Goal: Task Accomplishment & Management: Use online tool/utility

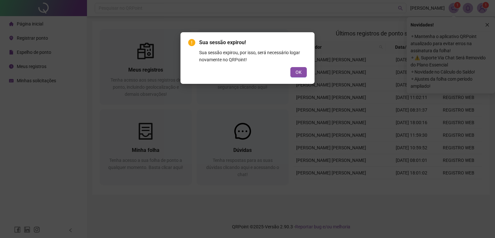
click at [301, 72] on div "Sua sessão expirou! Sua sessão expirou, por isso, será necessário logar novamen…" at bounding box center [247, 58] width 134 height 52
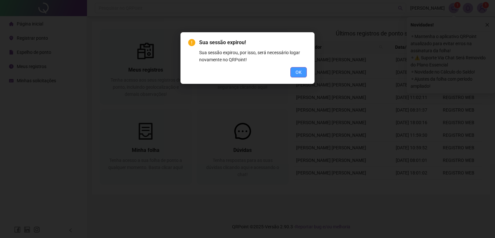
click at [301, 72] on button "OK" at bounding box center [298, 72] width 16 height 10
click at [301, 72] on span "OK" at bounding box center [298, 72] width 6 height 7
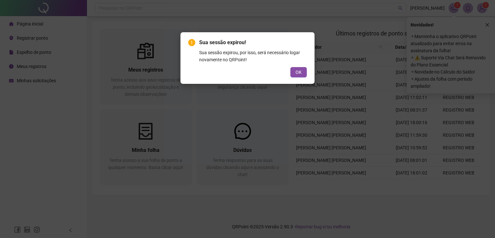
click at [297, 73] on div "Sua sessão expirou! Sua sessão expirou, por isso, será necessário logar novamen…" at bounding box center [247, 119] width 495 height 238
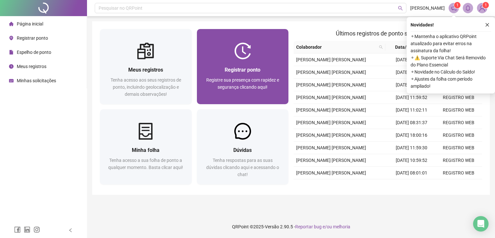
click at [219, 63] on div "Registrar ponto Registre sua presença com rapidez e segurança clicando aqui!" at bounding box center [243, 81] width 92 height 45
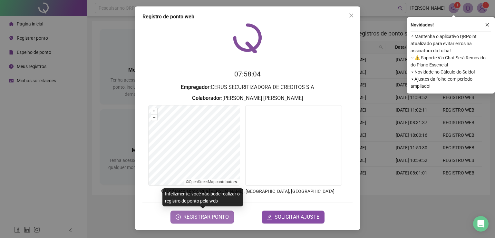
click at [216, 218] on span "REGISTRAR PONTO" at bounding box center [205, 217] width 45 height 8
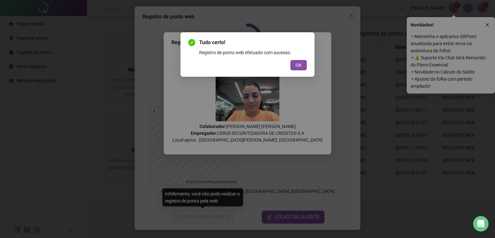
drag, startPoint x: 299, startPoint y: 66, endPoint x: 311, endPoint y: 55, distance: 16.2
click at [300, 65] on span "OK" at bounding box center [298, 64] width 6 height 7
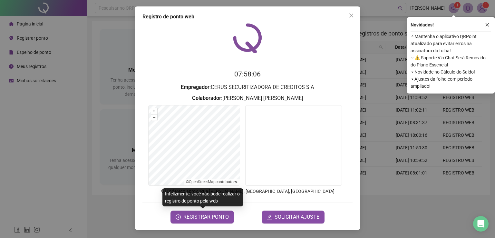
click at [352, 15] on icon "close" at bounding box center [350, 15] width 5 height 5
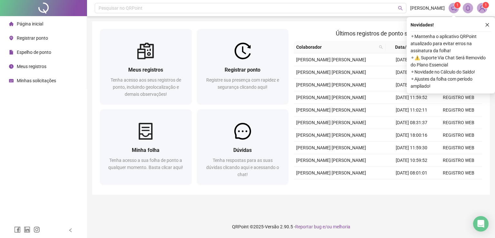
click at [70, 179] on div "Página inicial Registrar ponto Espelho de ponto Meus registros Minhas solicitaç…" at bounding box center [43, 111] width 87 height 222
